Goal: Communication & Community: Share content

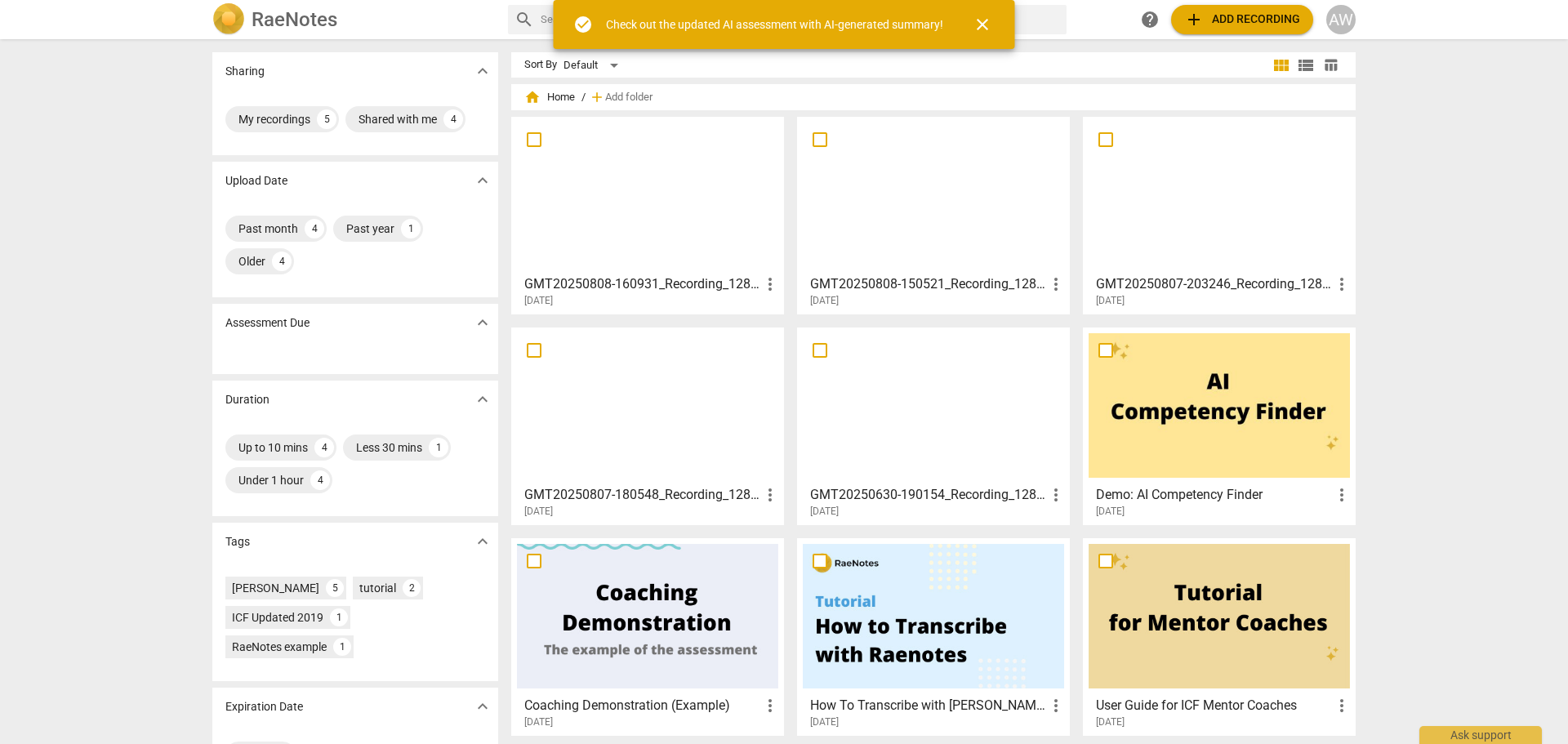
click at [939, 206] on div at bounding box center [933, 194] width 261 height 145
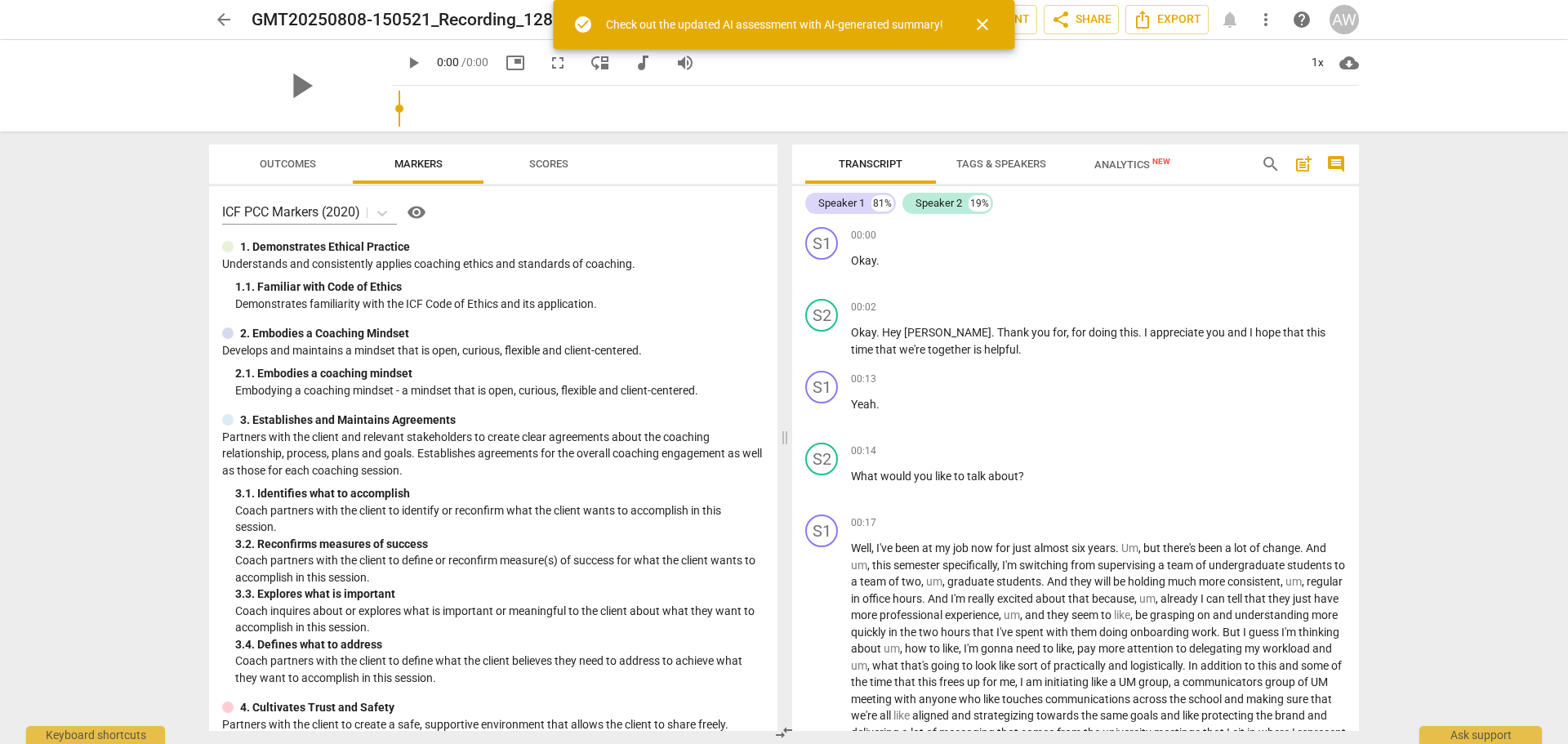
click at [988, 20] on span "close" at bounding box center [982, 25] width 19 height 19
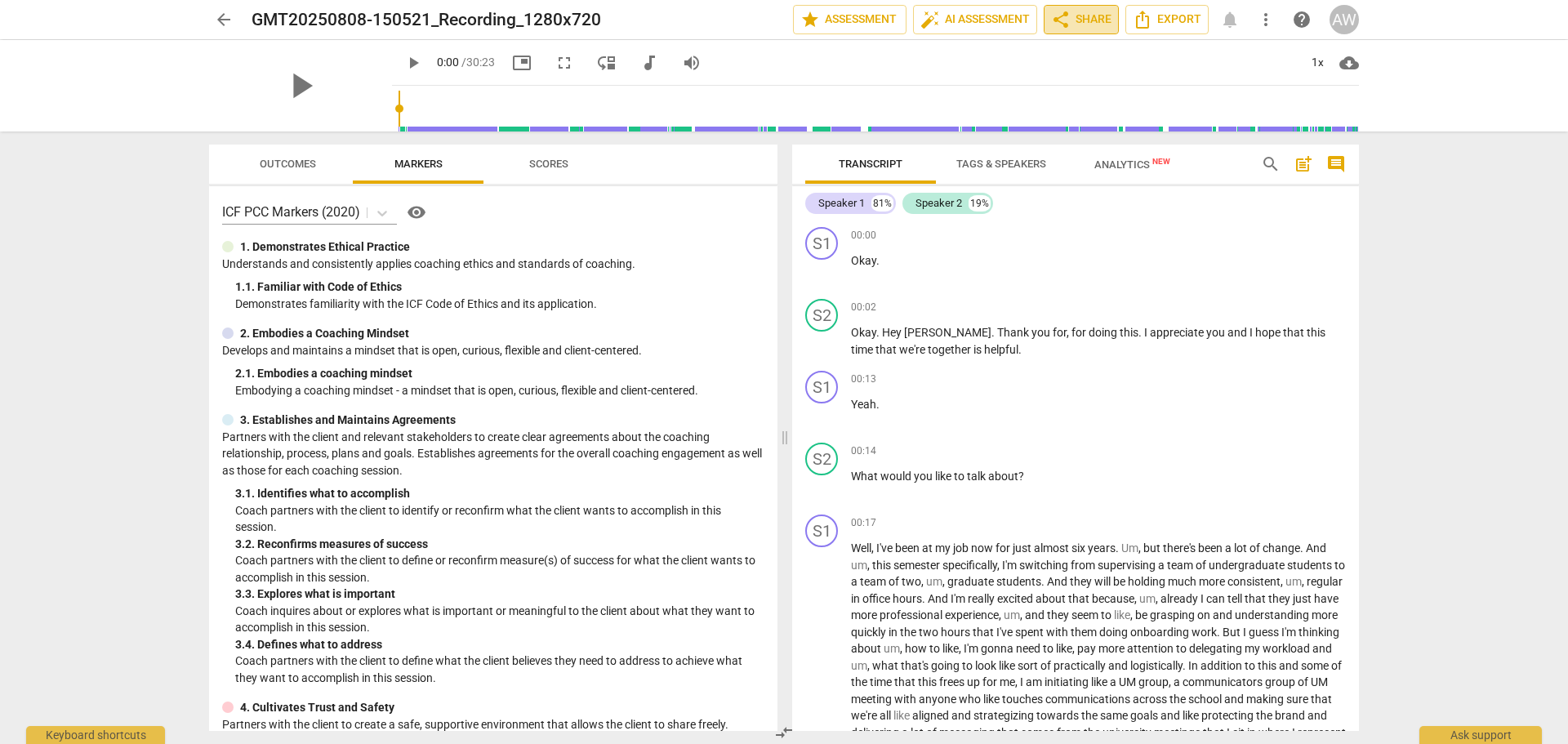
click at [1087, 13] on span "share Share" at bounding box center [1080, 19] width 61 height 19
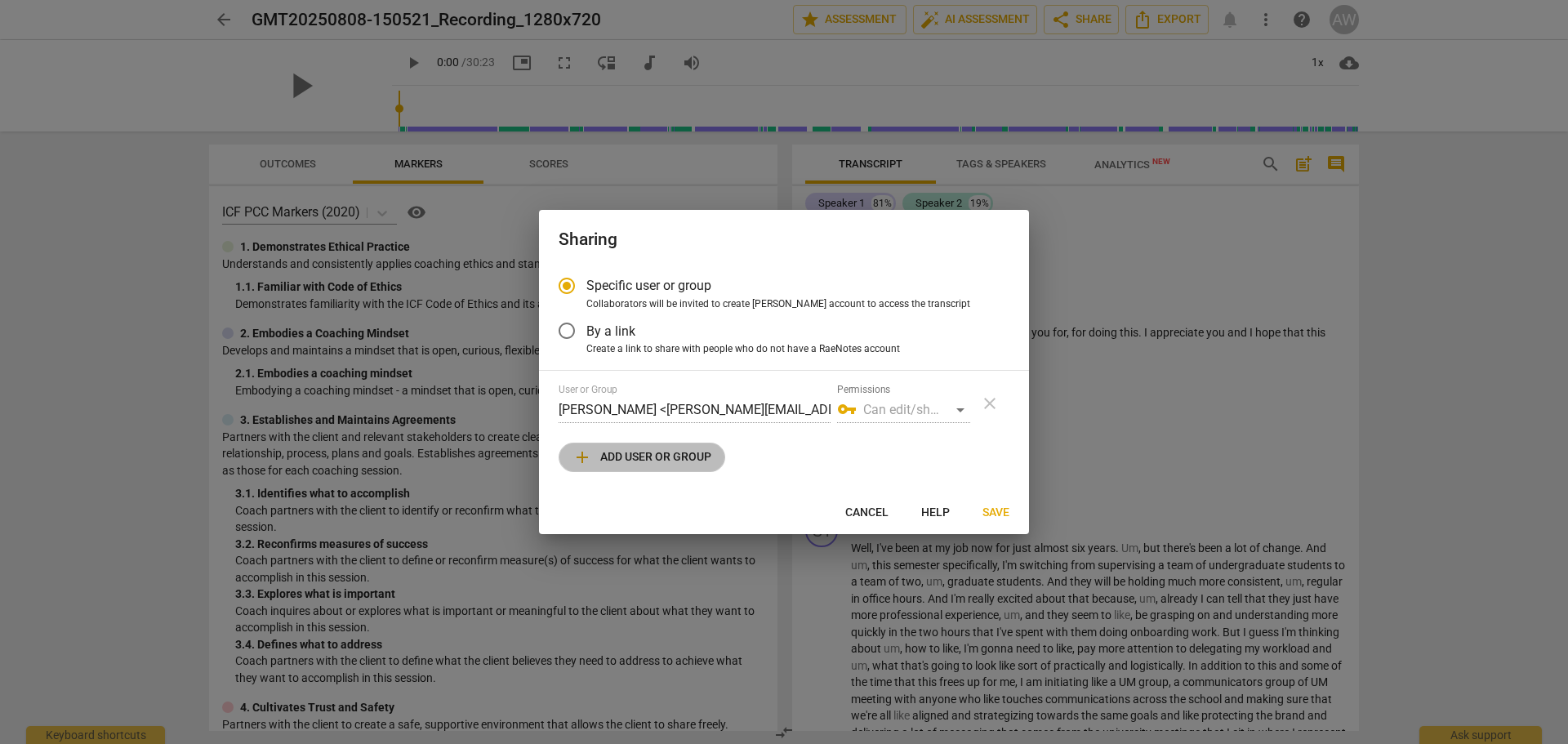
click at [684, 458] on span "add Add user or group" at bounding box center [642, 457] width 139 height 19
radio input "false"
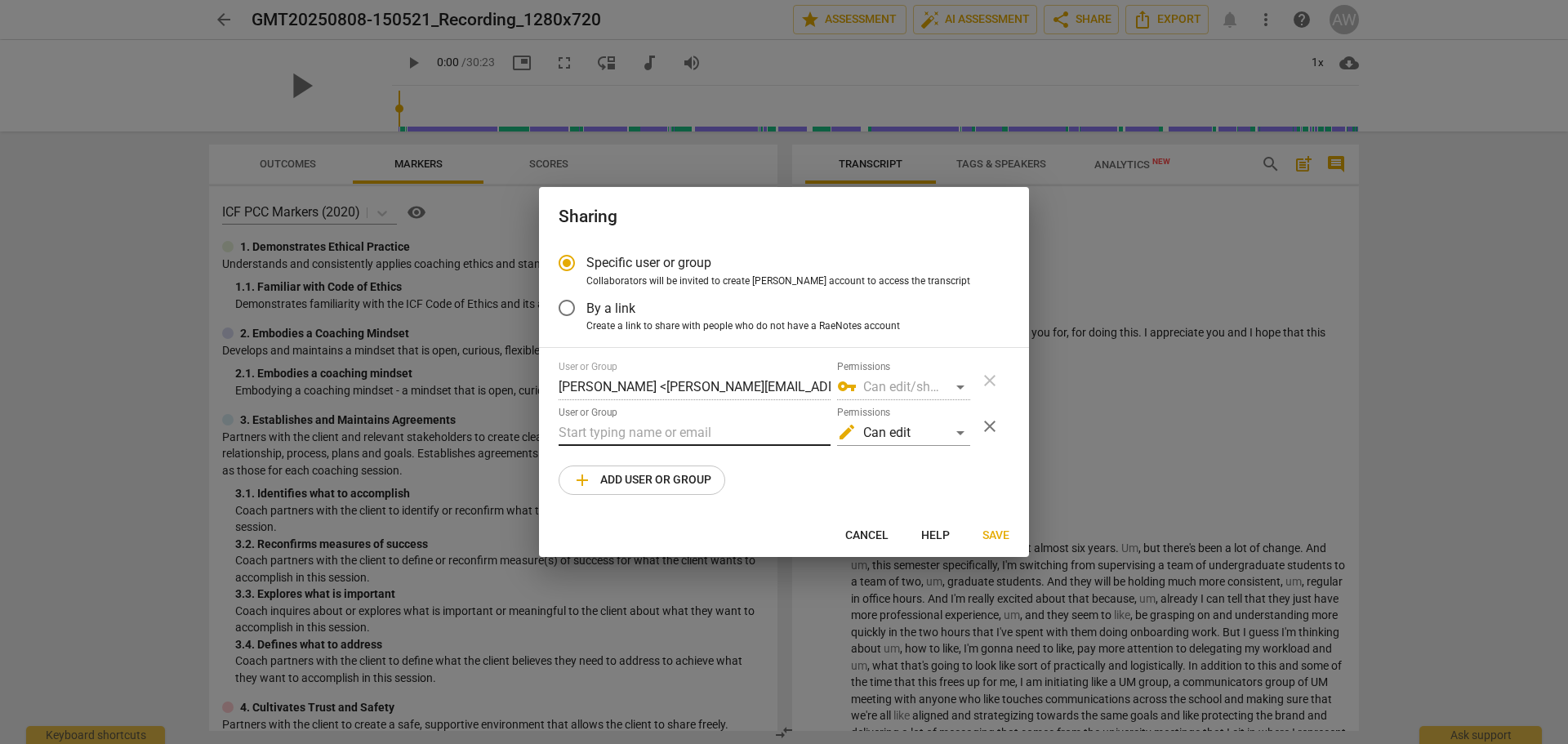
click at [613, 429] on input "text" at bounding box center [695, 433] width 272 height 26
paste input "[PERSON_NAME][EMAIL_ADDRESS][DOMAIN_NAME]"
type input "[PERSON_NAME][EMAIL_ADDRESS][DOMAIN_NAME]"
click at [994, 538] on span "Save" at bounding box center [995, 536] width 27 height 17
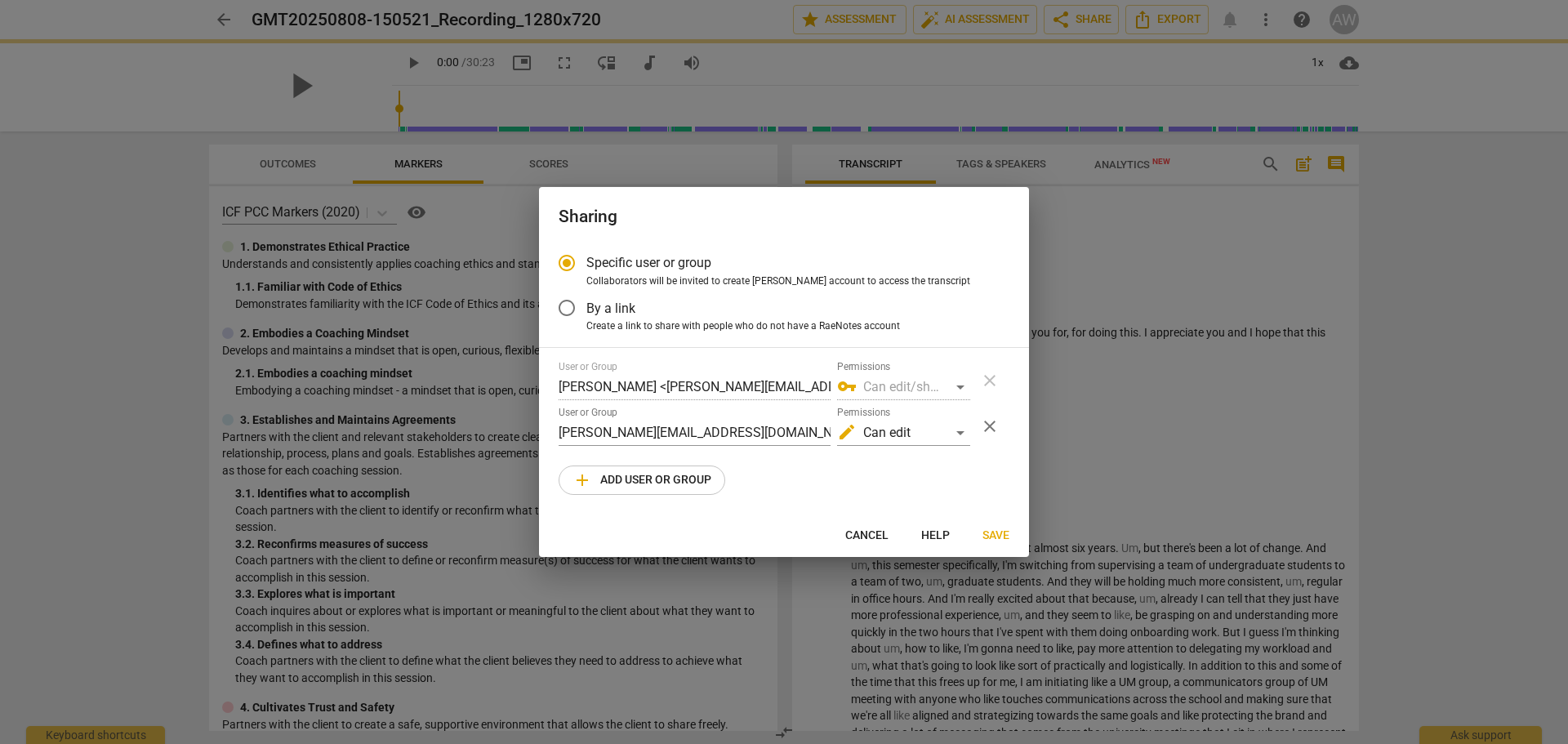
radio input "false"
type input "[PERSON_NAME] <[PERSON_NAME][EMAIL_ADDRESS][DOMAIN_NAME]>"
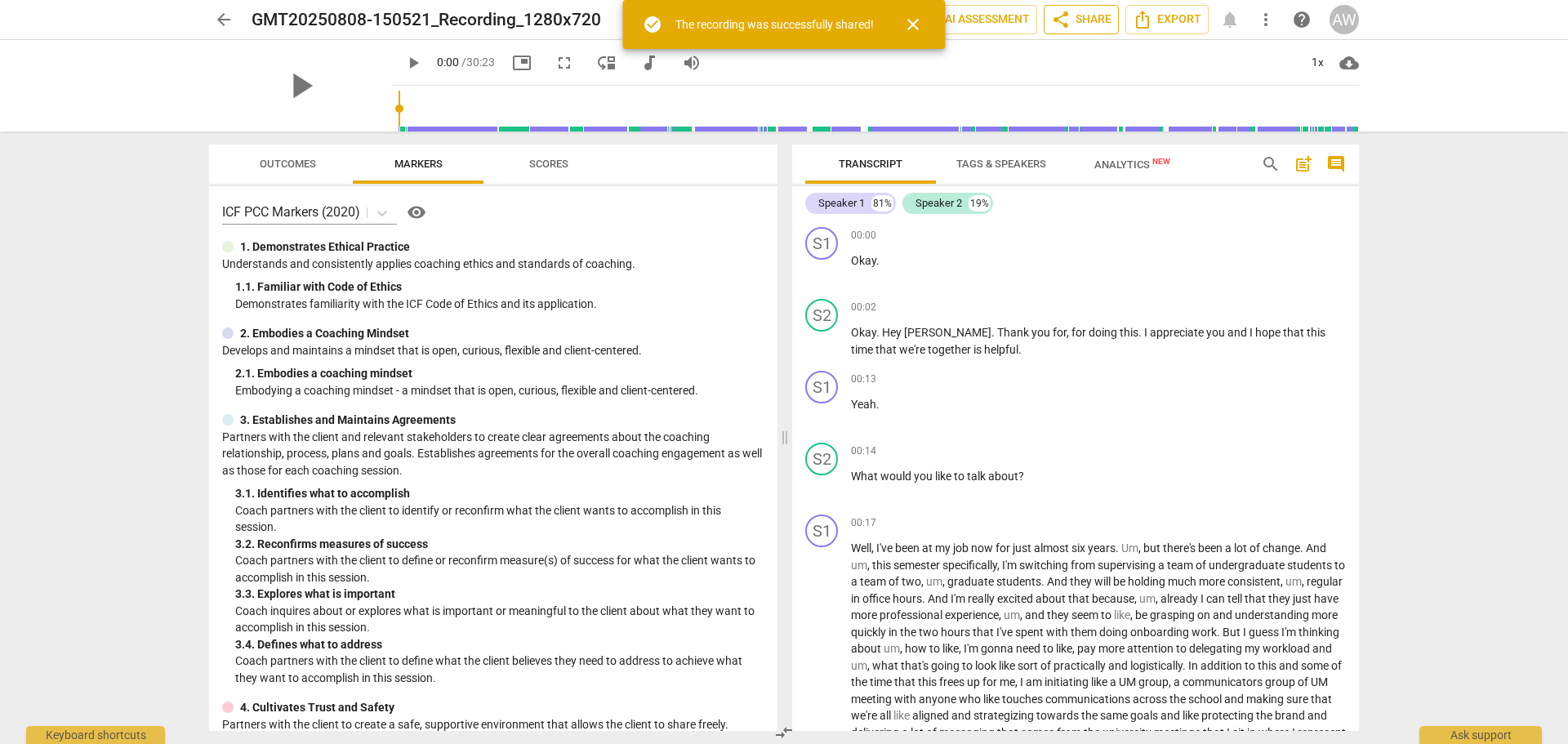
click at [1100, 18] on span "share Share" at bounding box center [1080, 19] width 61 height 19
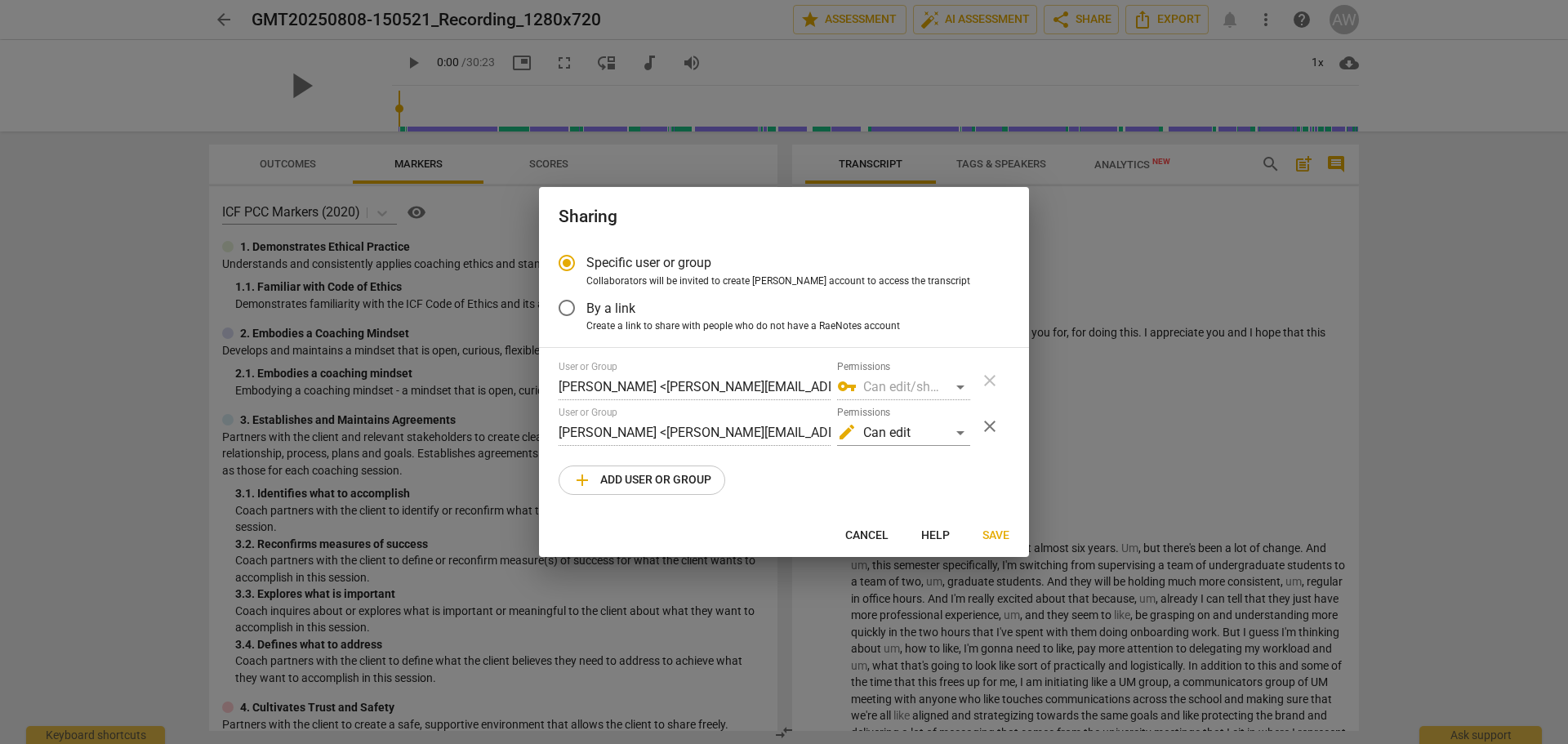
click at [871, 530] on span "Cancel" at bounding box center [866, 536] width 43 height 17
radio input "false"
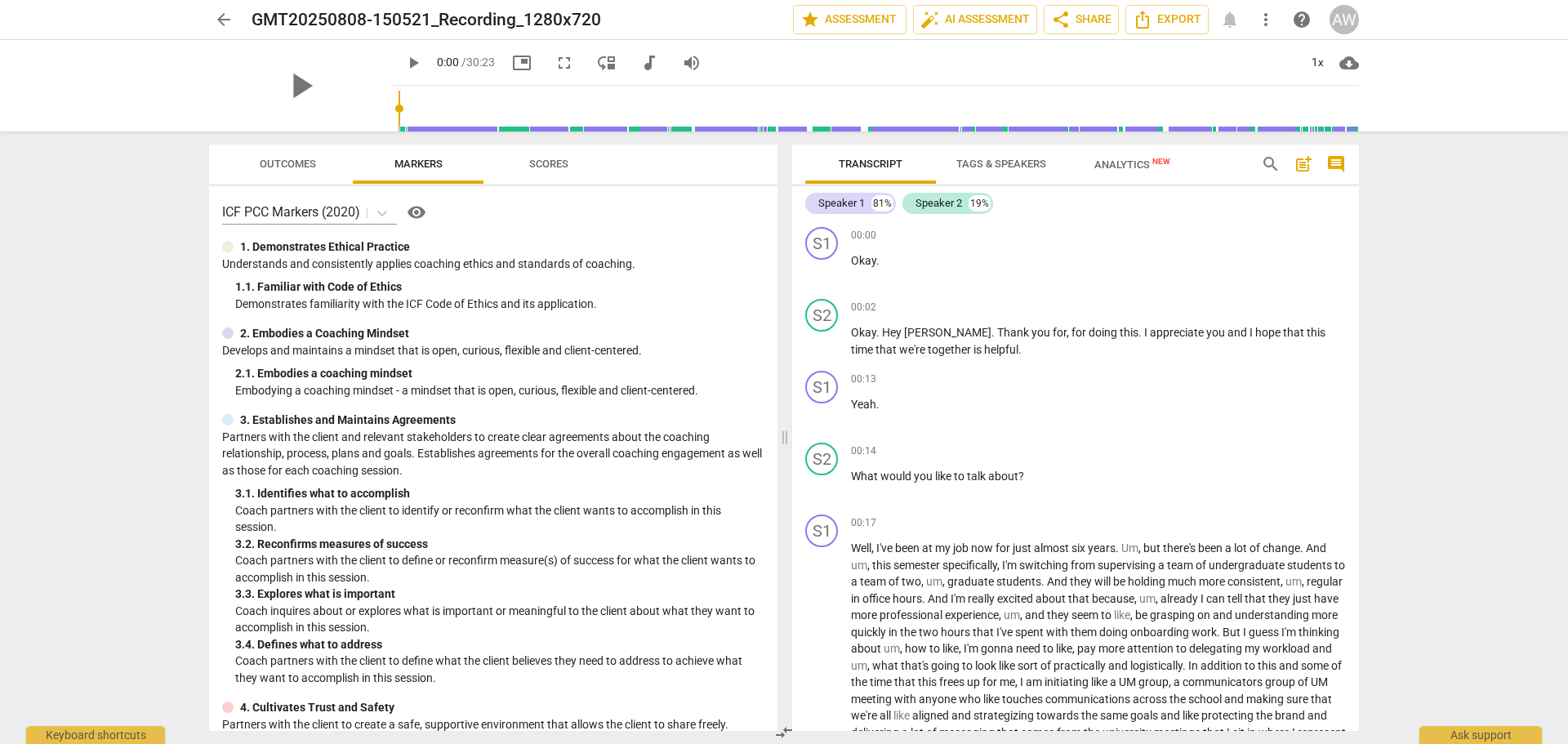
click at [1261, 18] on span "more_vert" at bounding box center [1266, 19] width 19 height 19
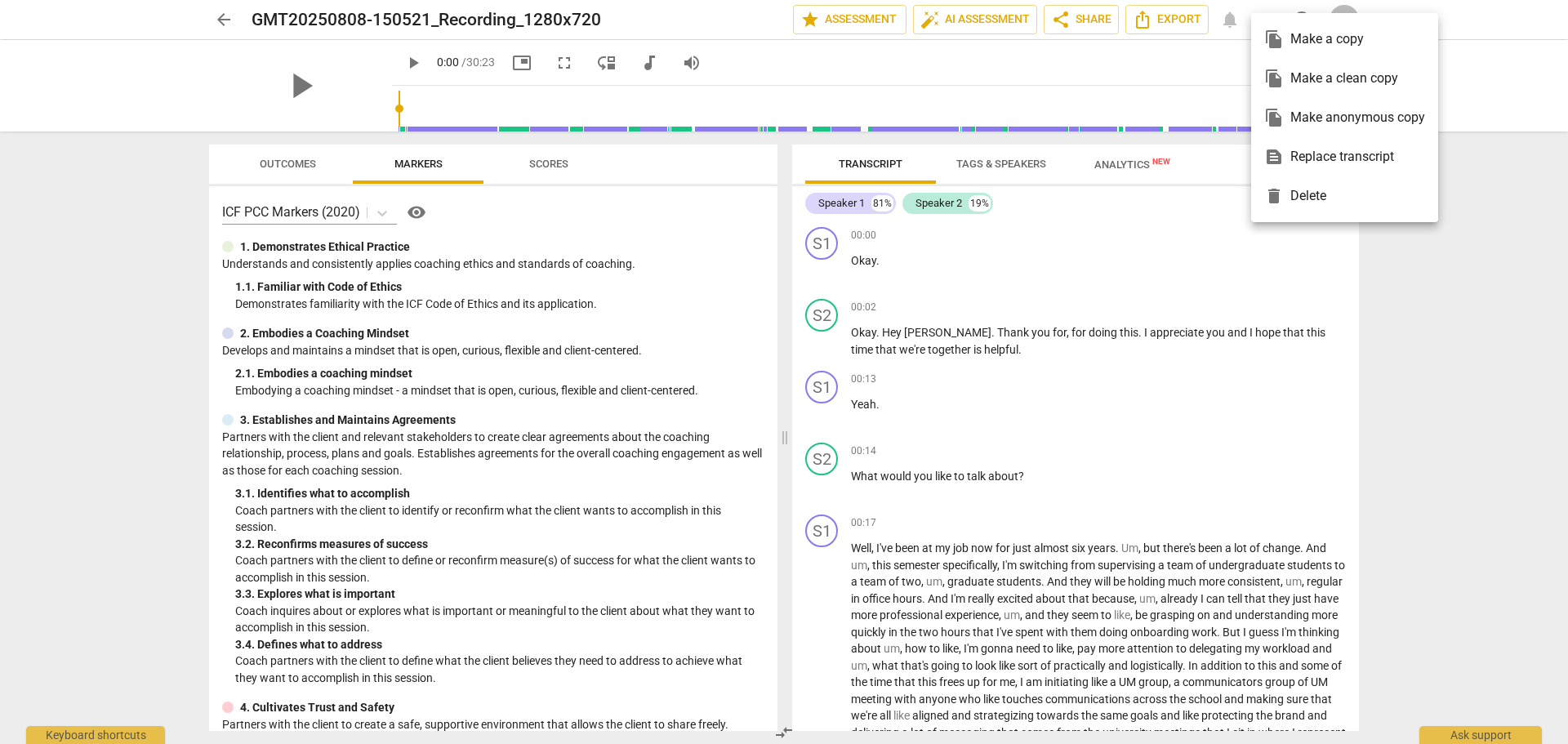
click at [1452, 277] on div at bounding box center [784, 372] width 1568 height 744
